Goal: Find specific page/section: Find specific page/section

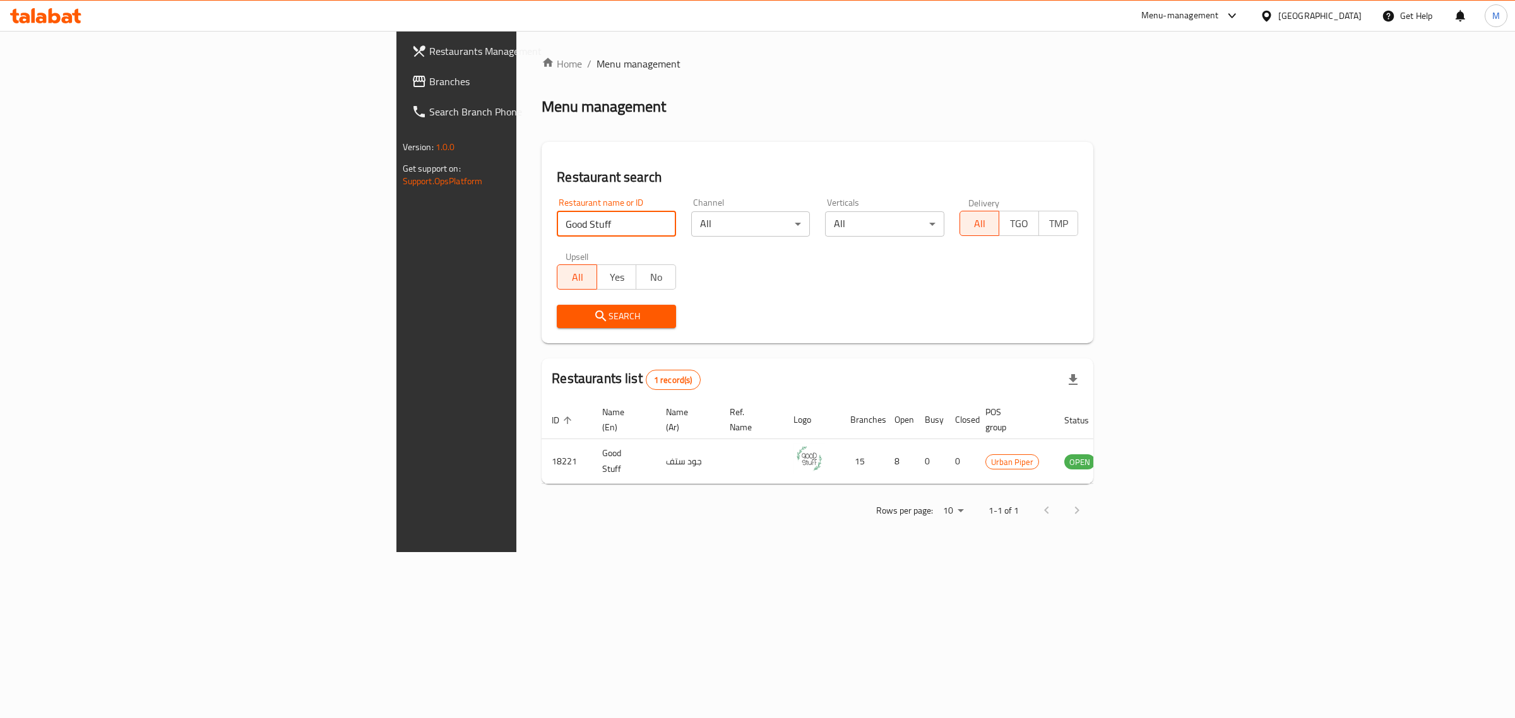
click at [557, 213] on input "Good Stuff" at bounding box center [616, 224] width 119 height 25
type input "call me"
click button "Search" at bounding box center [616, 316] width 119 height 23
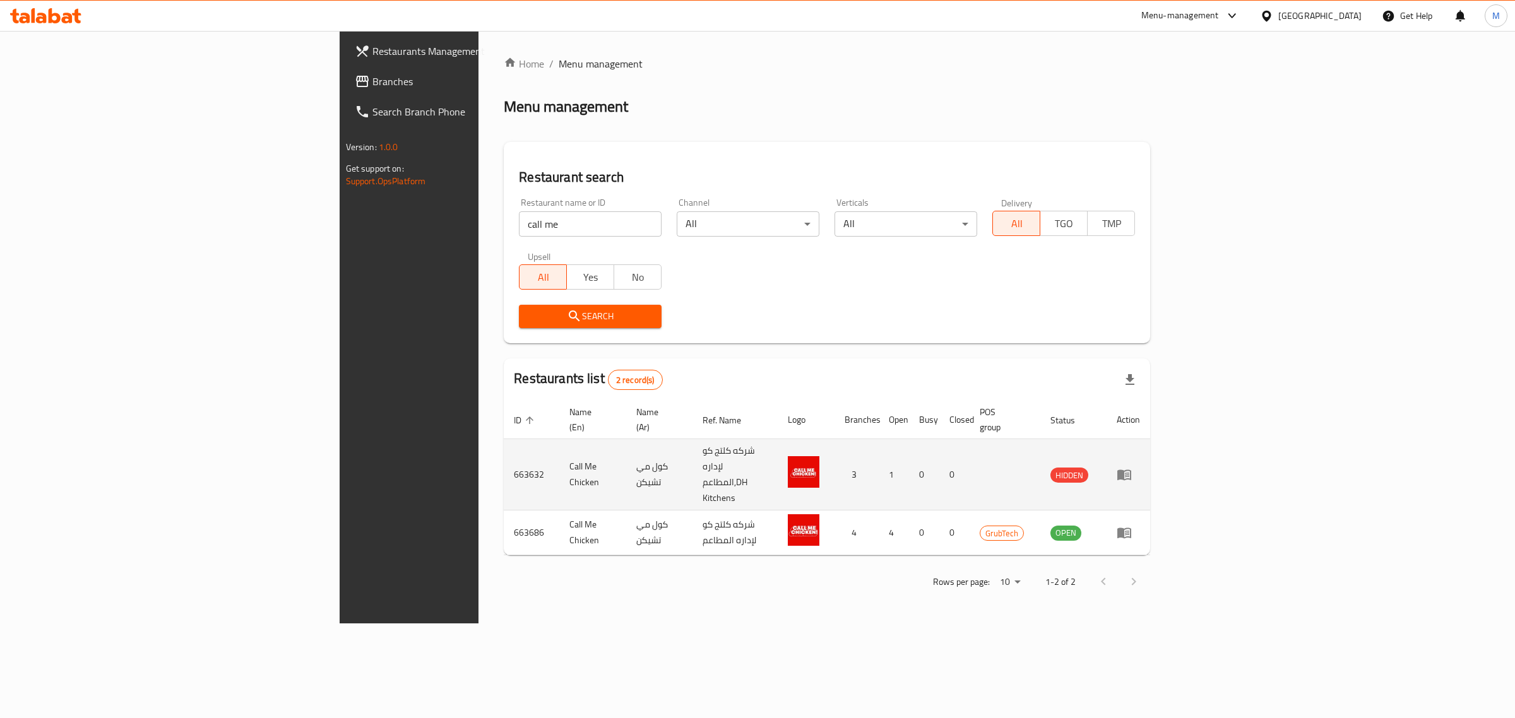
click at [559, 443] on td "Call Me Chicken" at bounding box center [592, 474] width 66 height 71
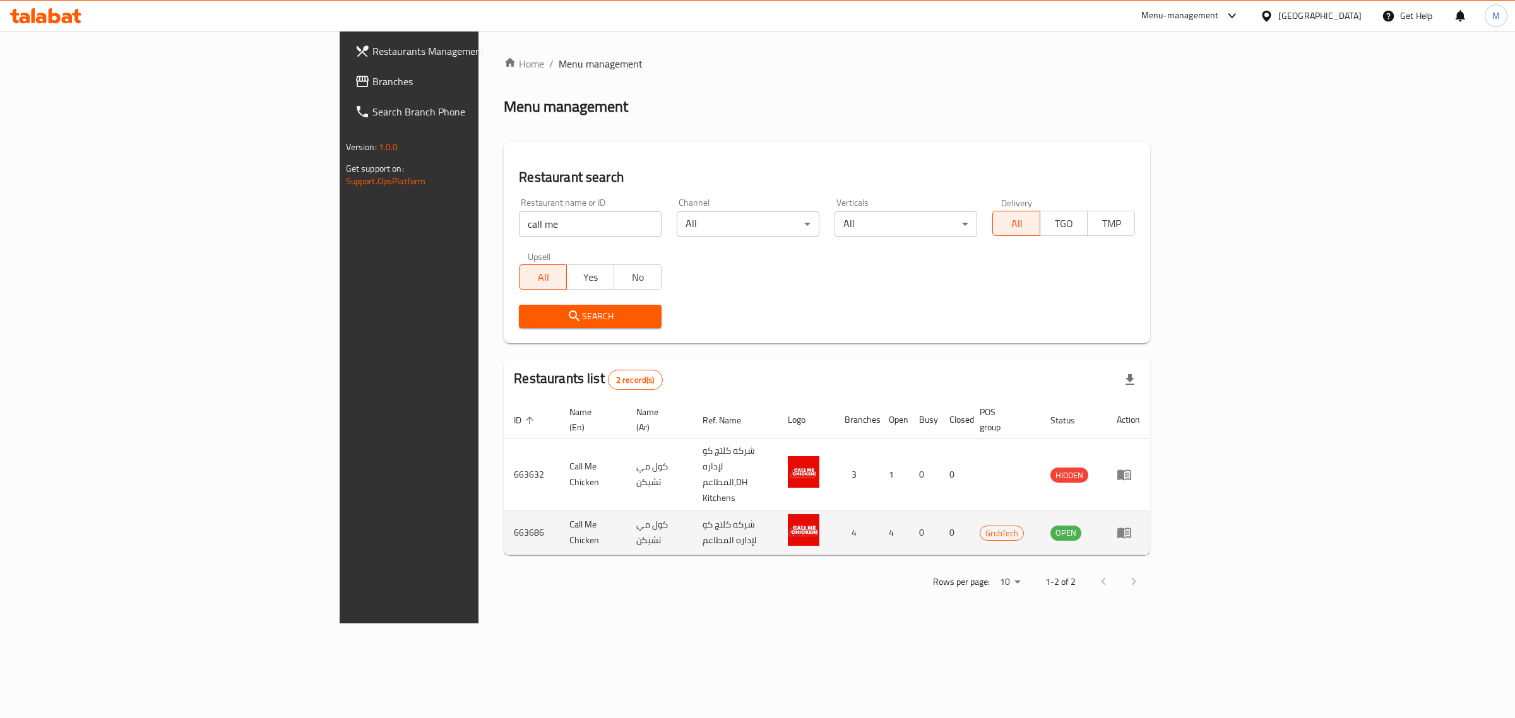
click at [559, 511] on td "Call Me Chicken" at bounding box center [592, 533] width 66 height 45
copy td "Call Me Chicken"
